Goal: Check status: Check status

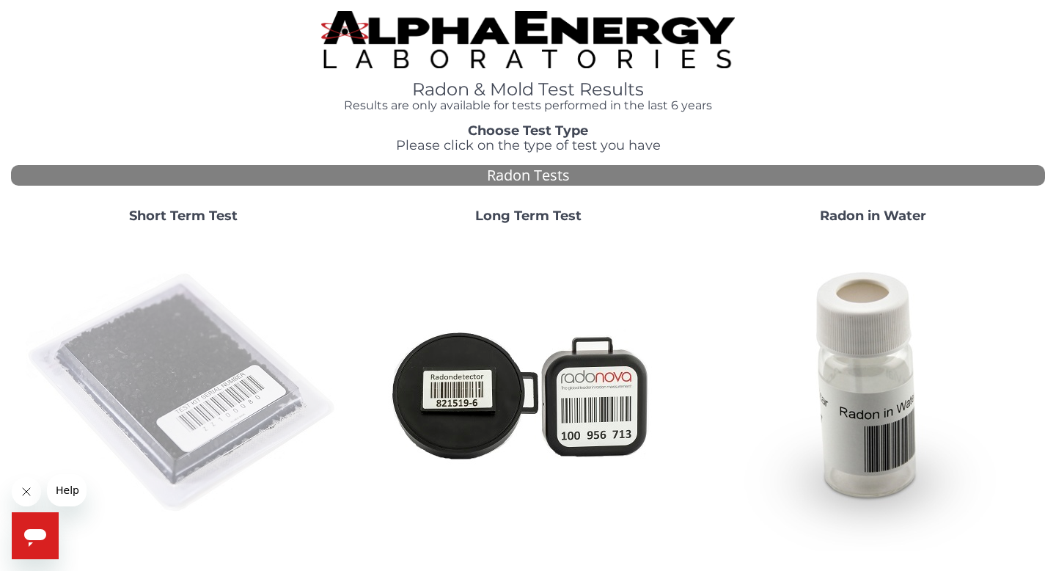
click at [167, 349] on img at bounding box center [183, 392] width 315 height 315
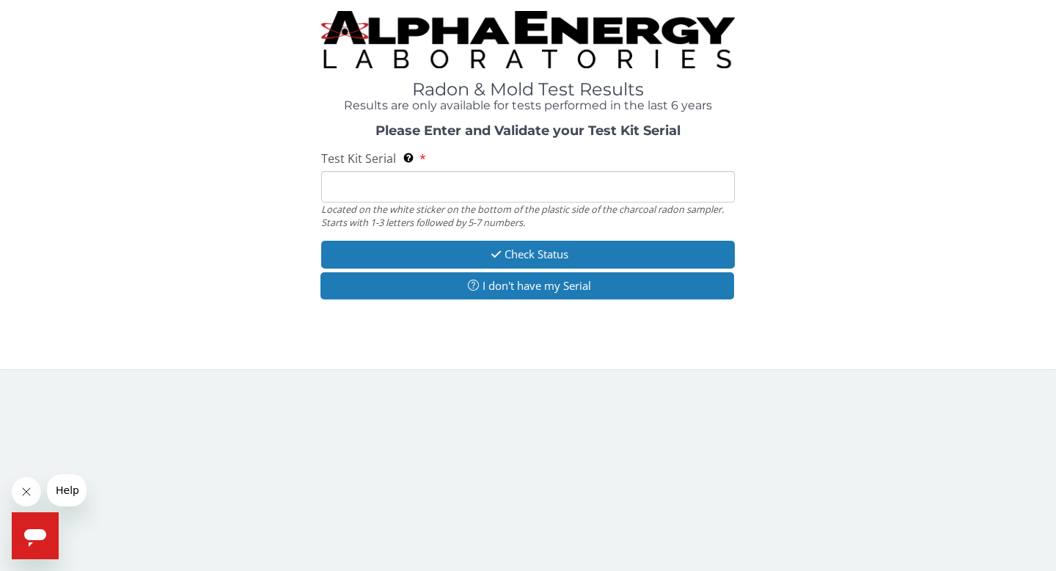
click at [539, 166] on div "Test Kit Serial Located on the white sticker on the bottom of the plastic side …" at bounding box center [528, 189] width 414 height 78
click at [531, 193] on input "Test Kit Serial Located on the white sticker on the bottom of the plastic side …" at bounding box center [528, 187] width 414 height 32
paste input "FE479406"
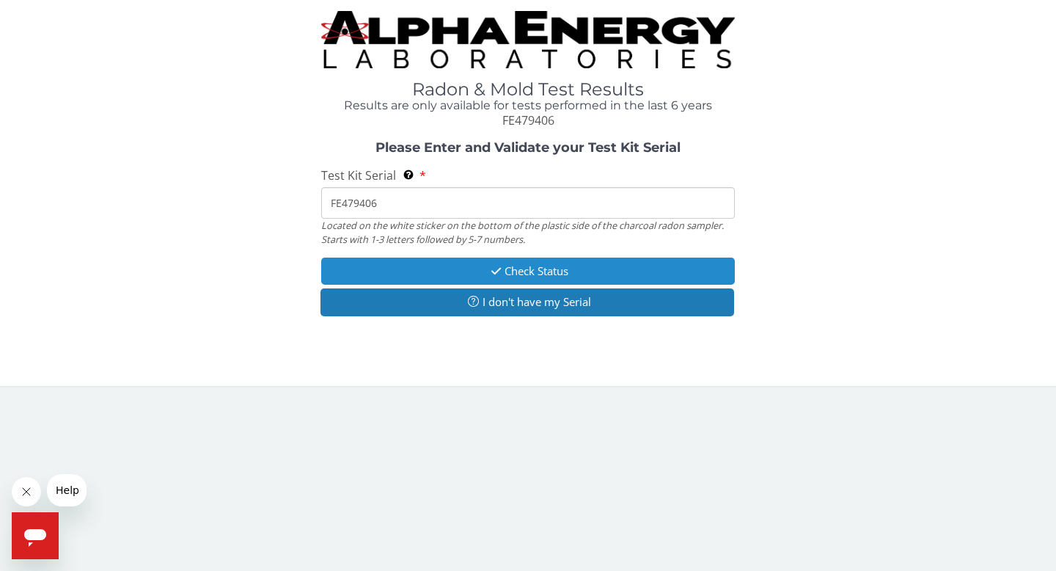
type input "FE479406"
click at [536, 276] on button "Check Status" at bounding box center [528, 270] width 414 height 27
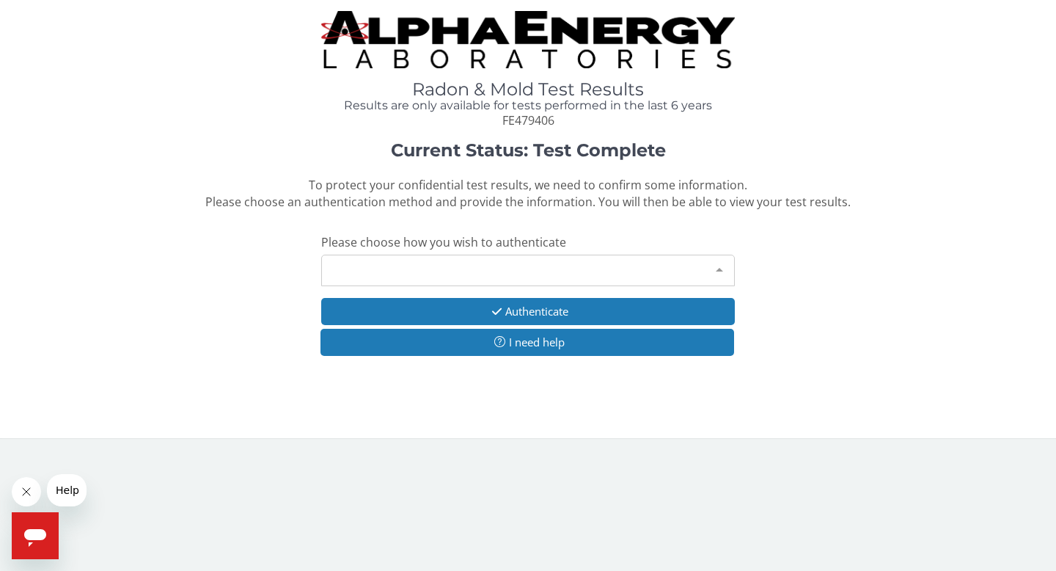
click at [467, 268] on div "Please make a selection" at bounding box center [528, 270] width 414 height 32
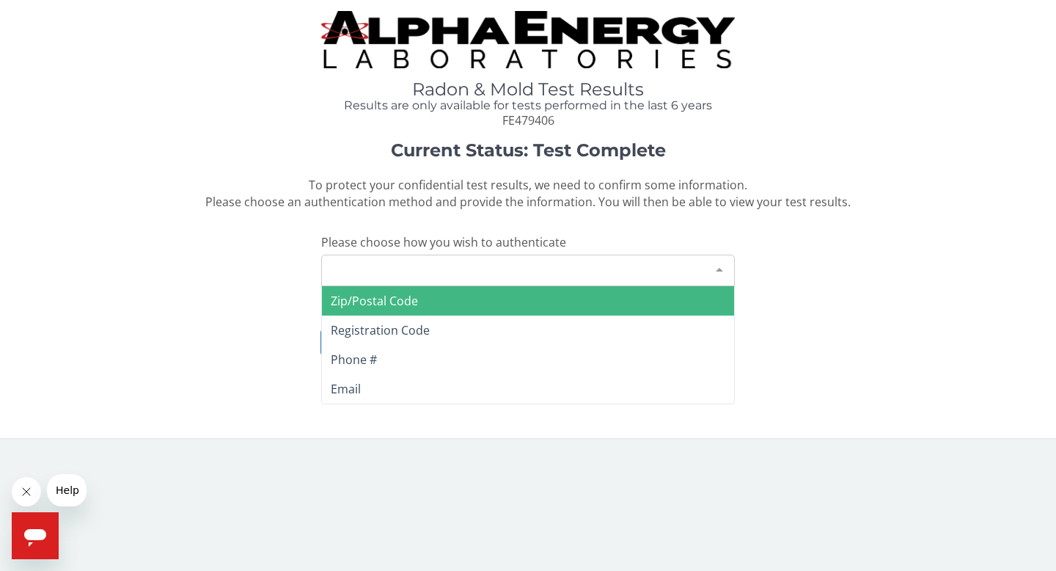
click at [391, 290] on span "Zip/Postal Code" at bounding box center [528, 300] width 412 height 29
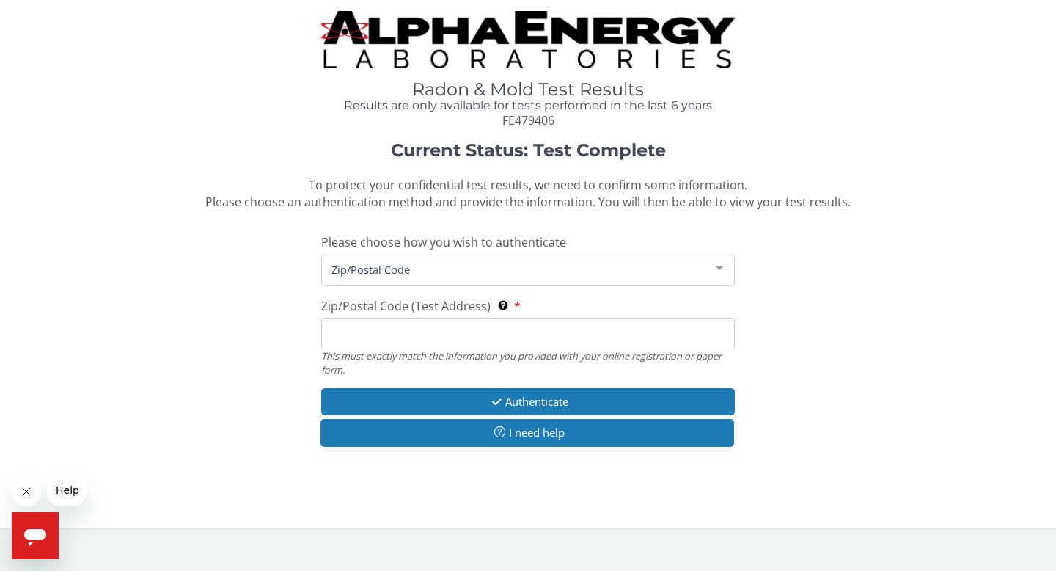
click at [414, 324] on input "Zip/Postal Code (Test Address) This must exactly match the information you prov…" at bounding box center [528, 334] width 414 height 32
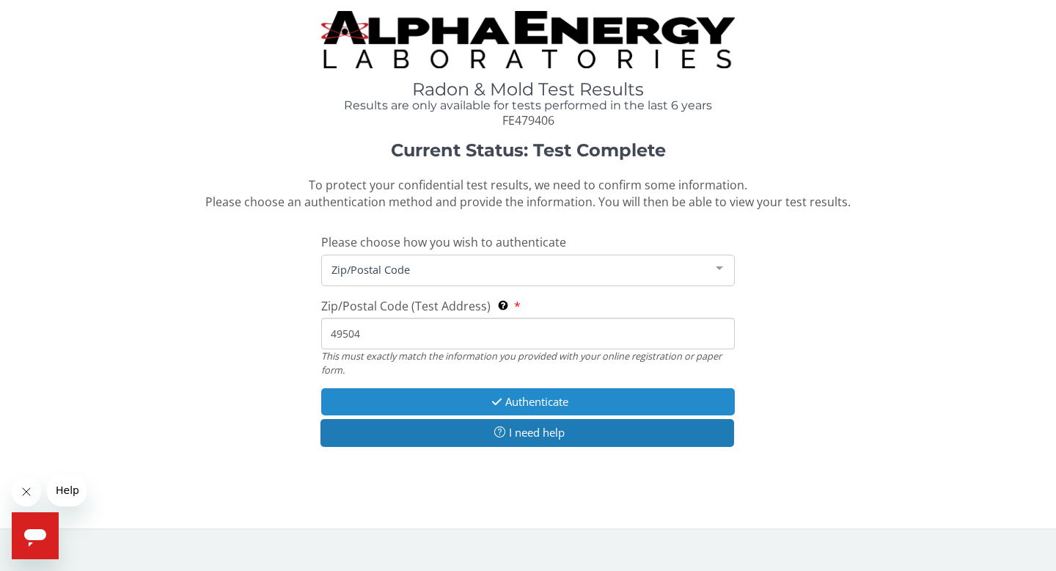
type input "49504"
click at [491, 400] on icon "button" at bounding box center [496, 401] width 17 height 11
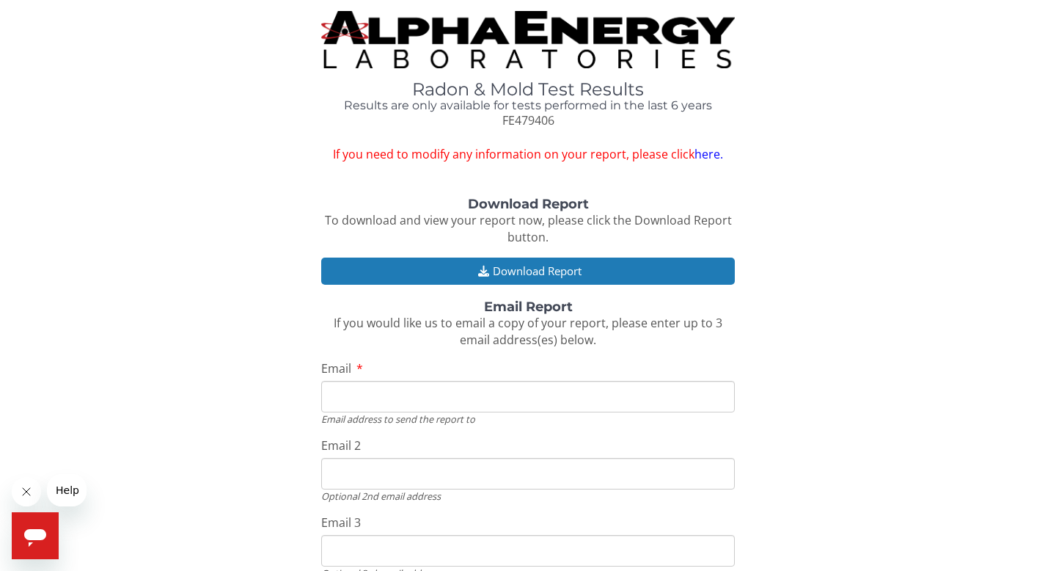
click at [460, 396] on input "Email" at bounding box center [528, 397] width 414 height 32
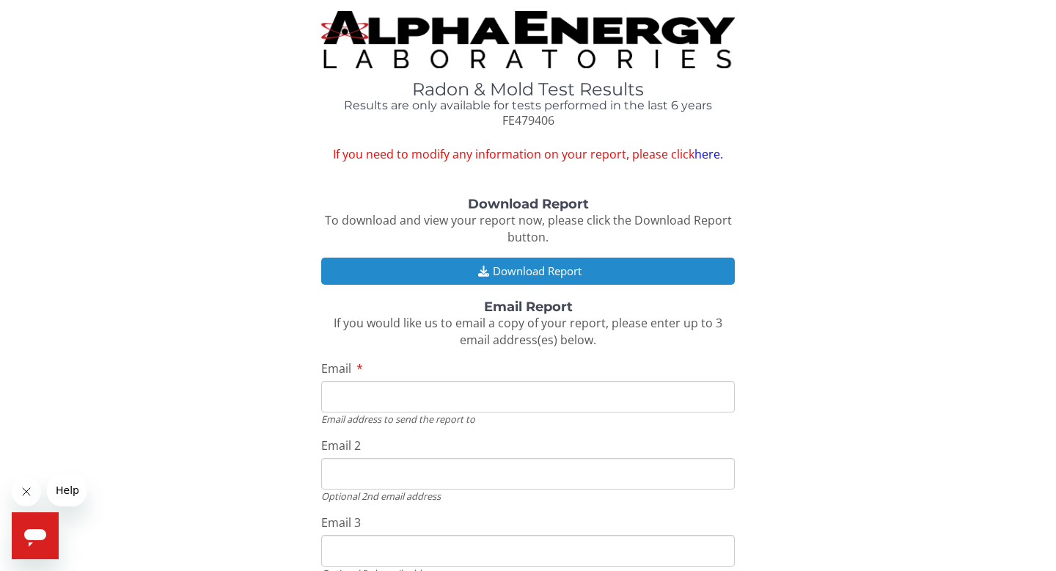
click at [560, 277] on button "Download Report" at bounding box center [528, 270] width 414 height 27
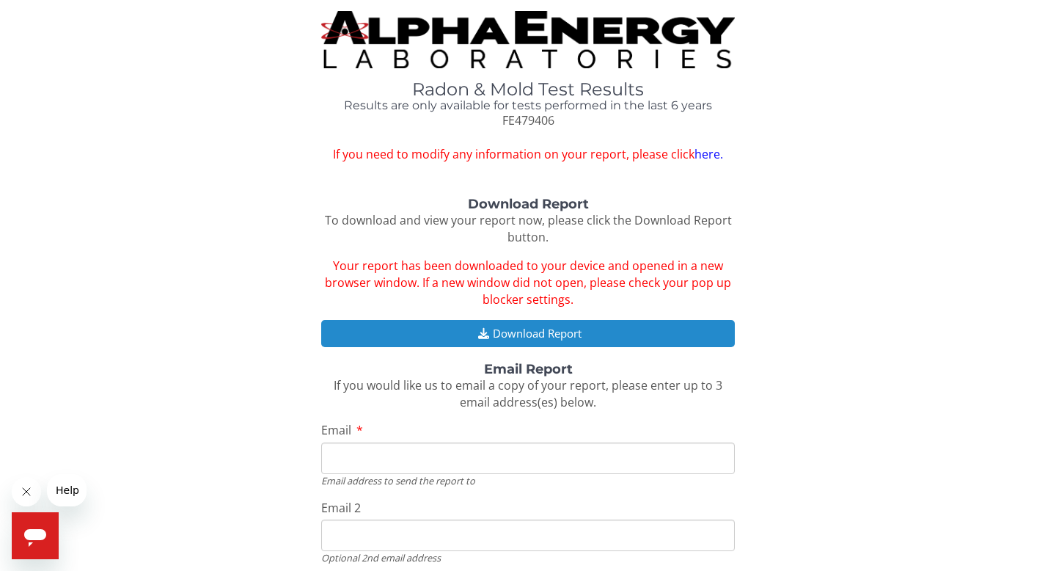
scroll to position [183, 0]
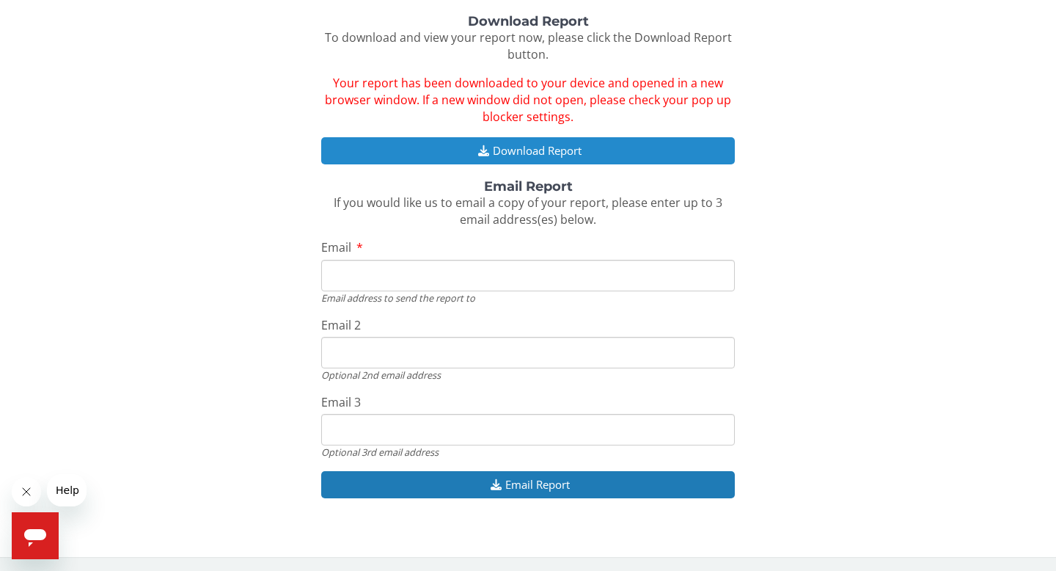
click at [587, 150] on button "Download Report" at bounding box center [528, 150] width 414 height 27
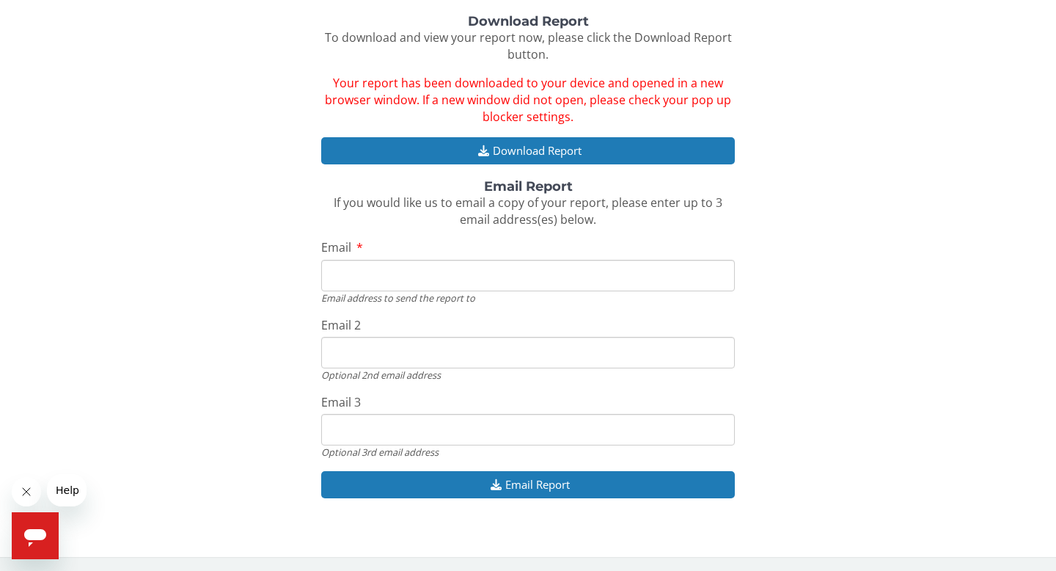
click at [497, 128] on div "Download Report To download and view your report now, please click the Download…" at bounding box center [528, 264] width 1034 height 499
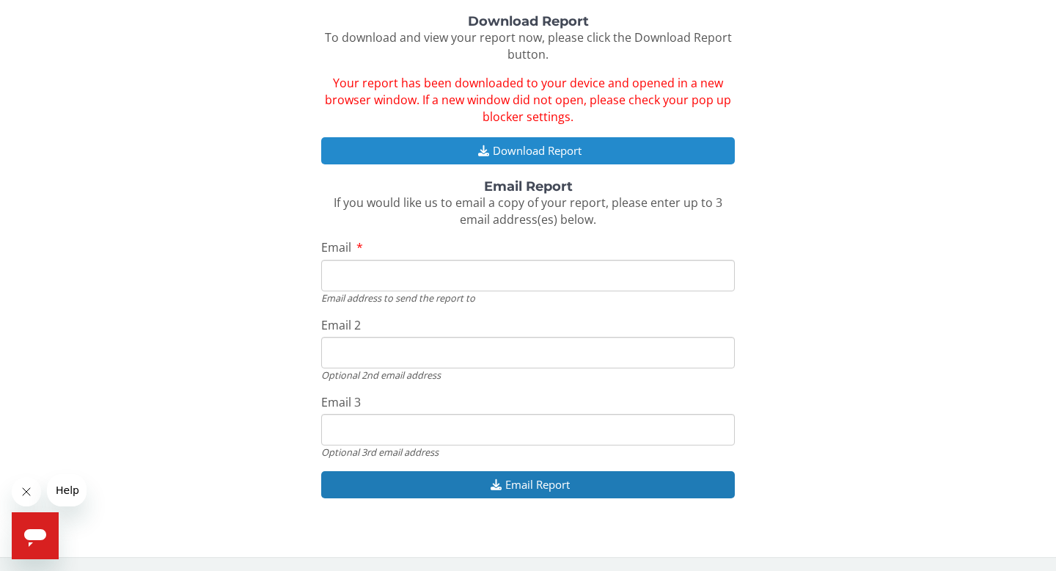
click at [497, 139] on button "Download Report" at bounding box center [528, 150] width 414 height 27
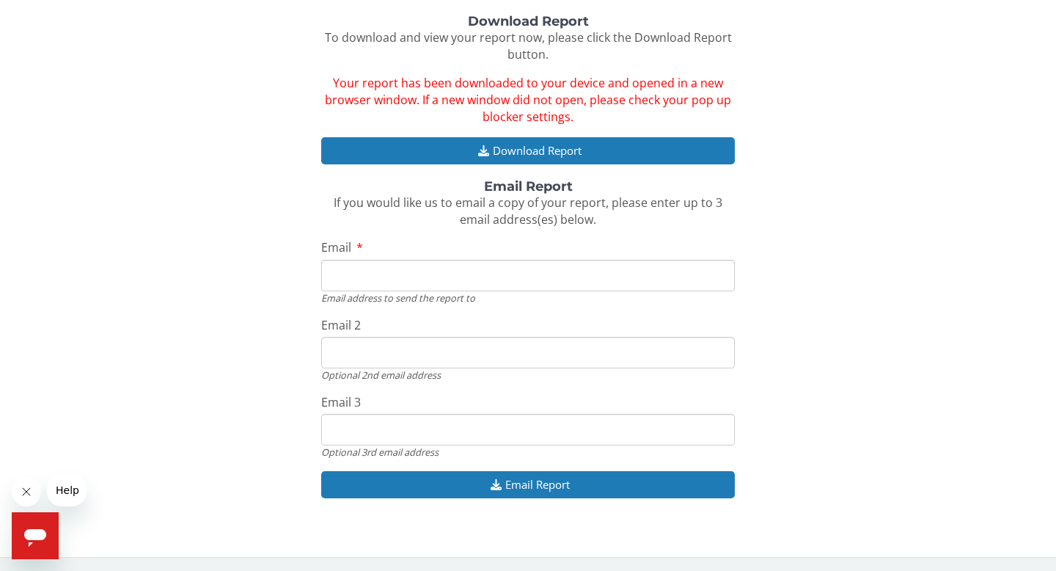
scroll to position [0, 0]
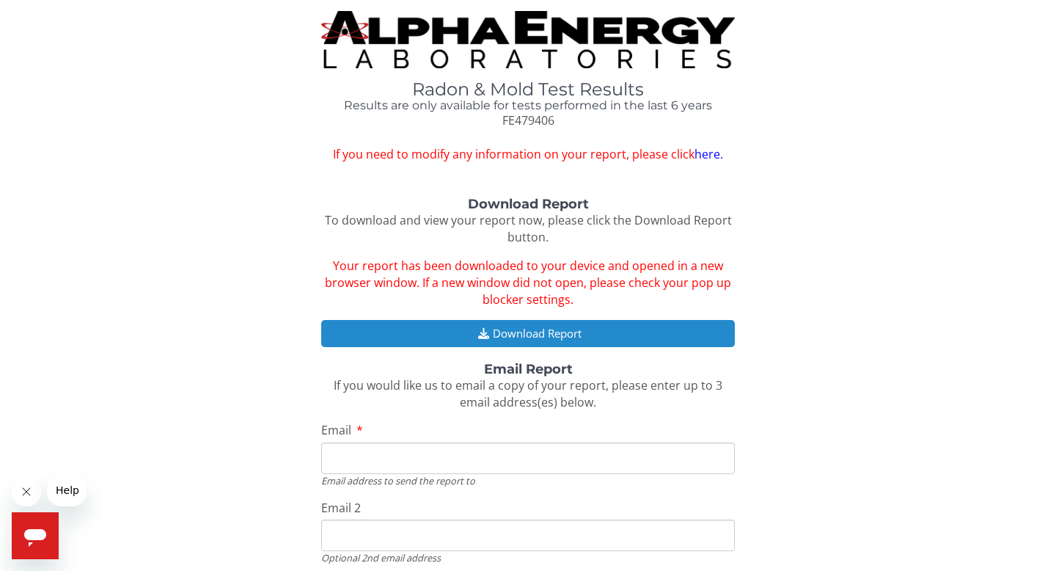
click at [568, 336] on button "Download Report" at bounding box center [528, 333] width 414 height 27
